Goal: Navigation & Orientation: Find specific page/section

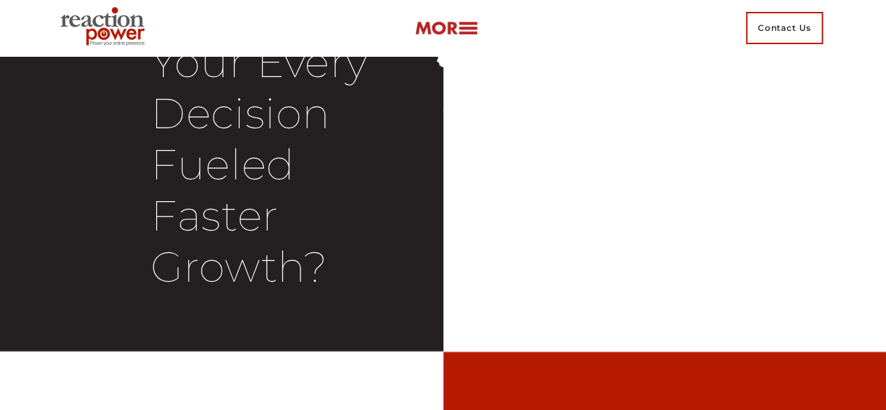
scroll to position [1549, 0]
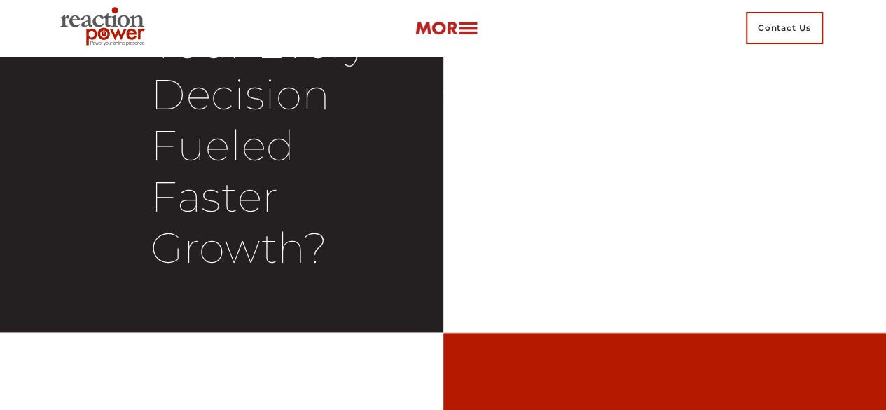
click at [783, 35] on span "Contact Us" at bounding box center [784, 28] width 77 height 32
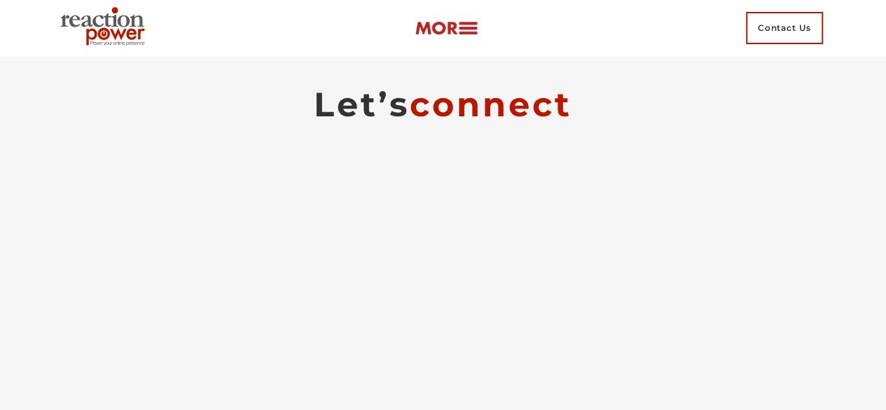
scroll to position [8857, 0]
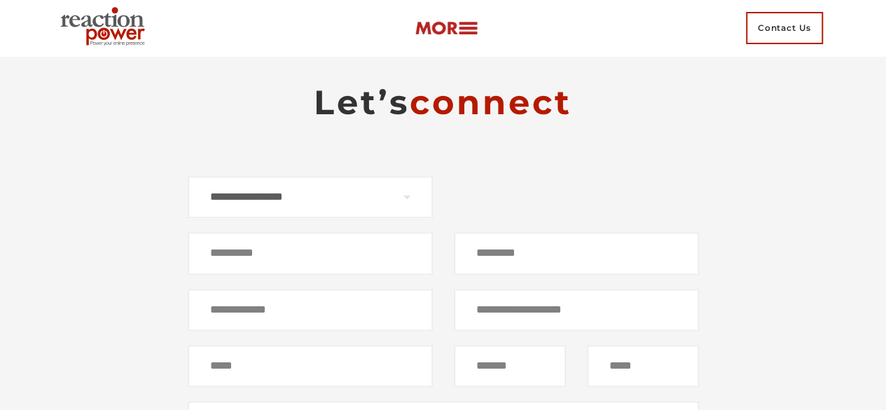
click at [464, 27] on img at bounding box center [446, 28] width 63 height 16
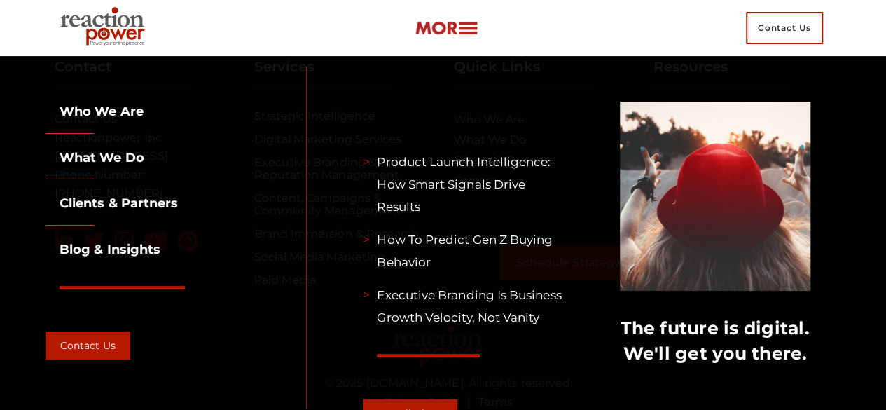
scroll to position [9641, 0]
click at [661, 41] on div "Contact Us" at bounding box center [444, 28] width 778 height 56
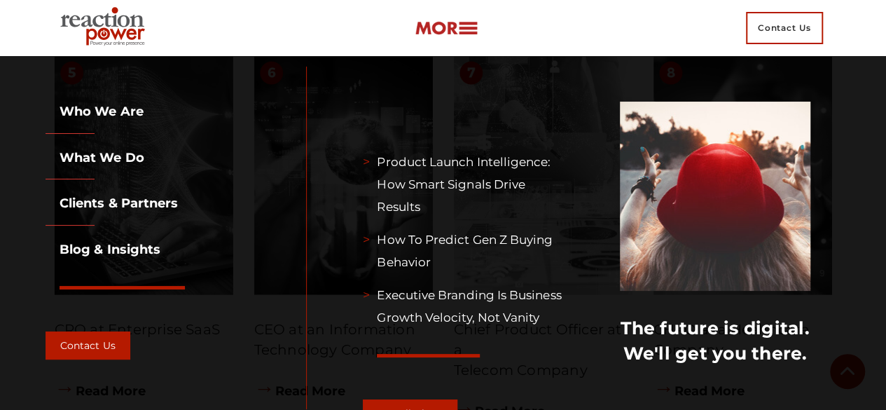
scroll to position [7014, 0]
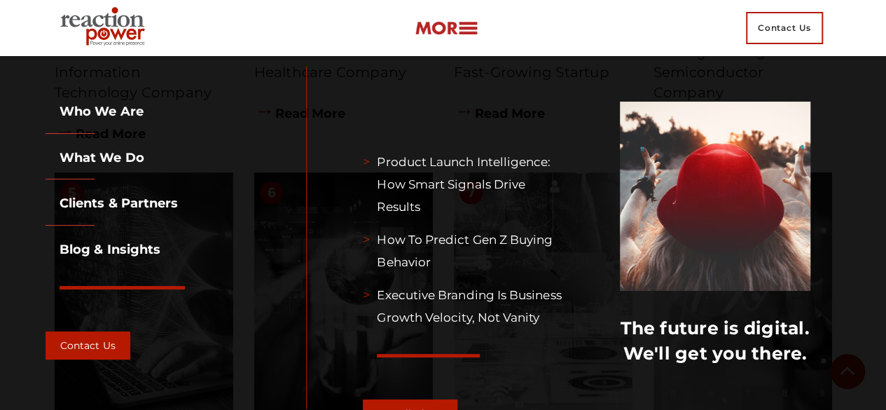
click at [114, 25] on img at bounding box center [106, 28] width 102 height 50
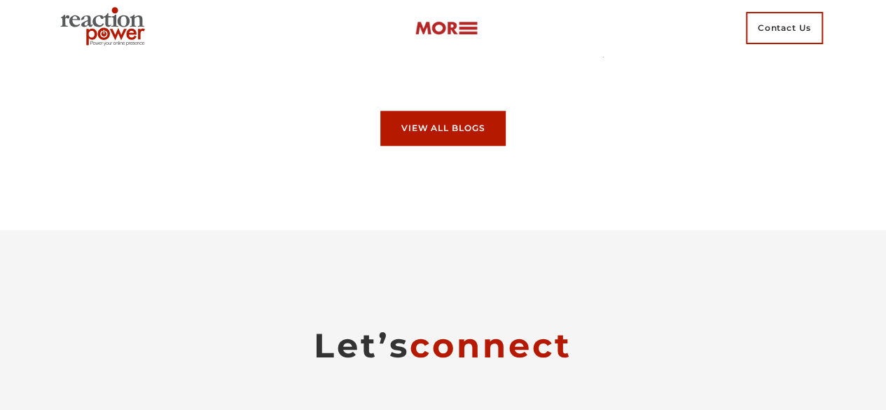
scroll to position [8627, 0]
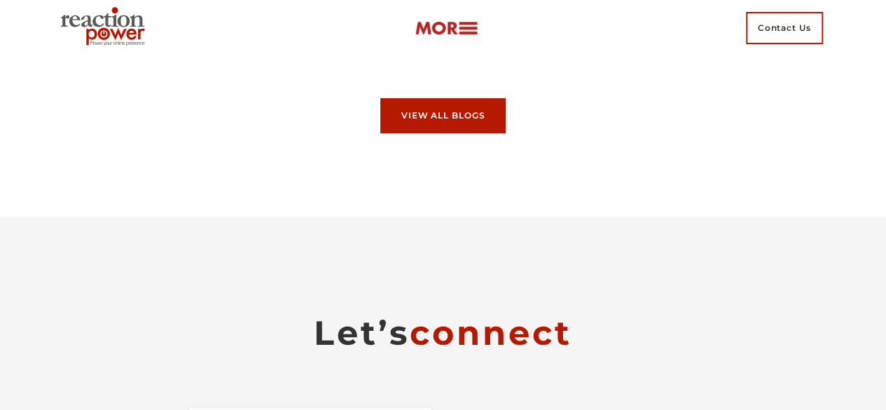
click at [439, 133] on link "View All Blogs" at bounding box center [443, 115] width 126 height 35
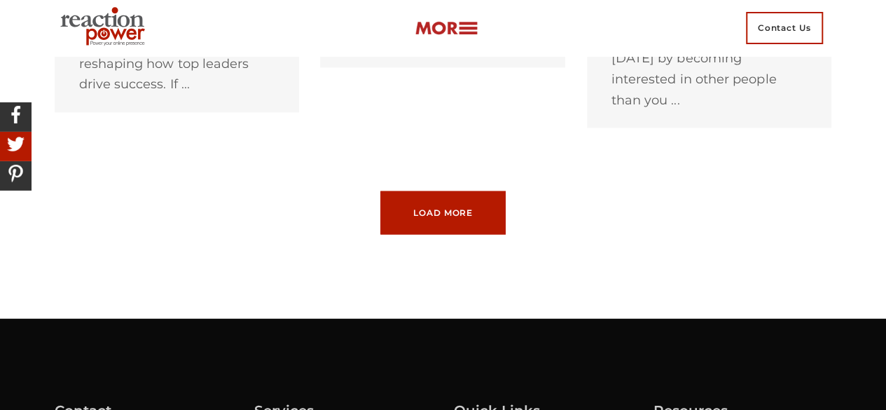
scroll to position [1662, 0]
